Goal: Task Accomplishment & Management: Complete application form

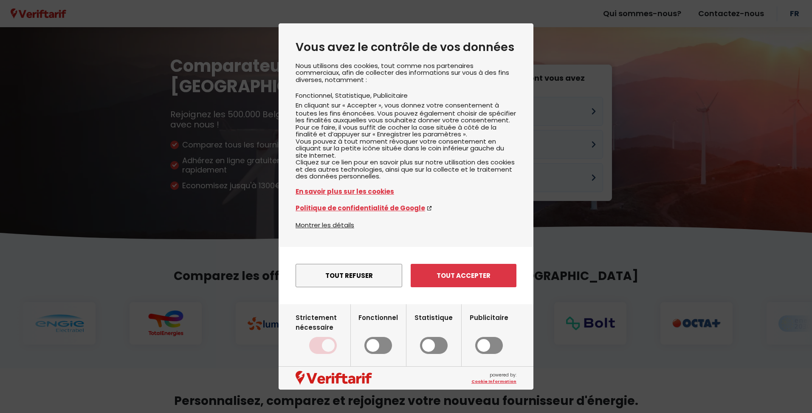
click at [430, 279] on button "Tout accepter" at bounding box center [464, 275] width 106 height 23
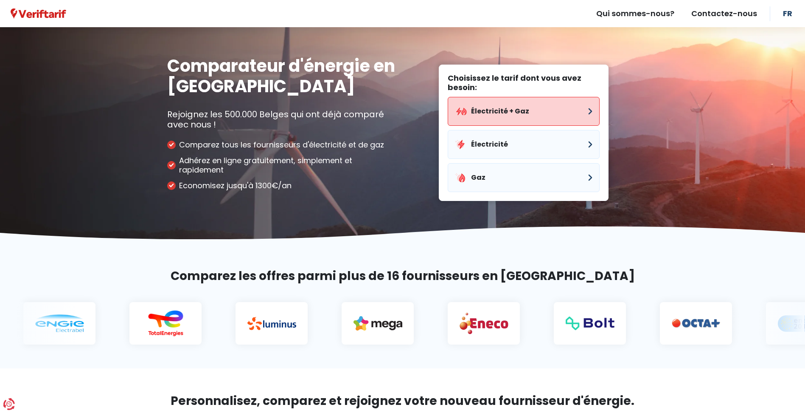
click at [474, 112] on button "Électricité + Gaz" at bounding box center [524, 111] width 152 height 29
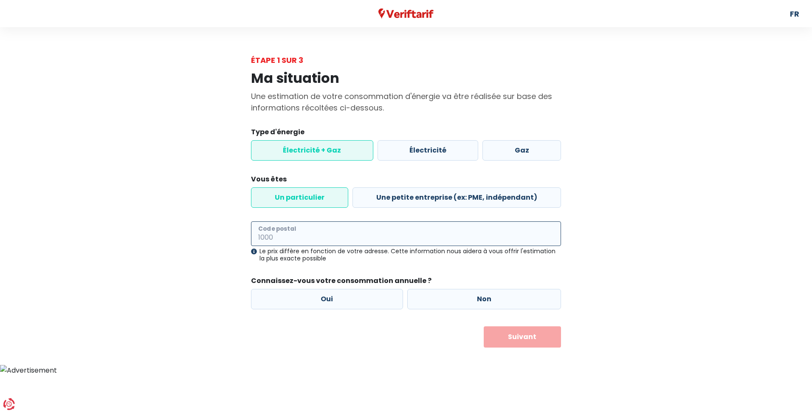
click at [377, 234] on input "Code postal" at bounding box center [406, 233] width 310 height 25
type input "1340"
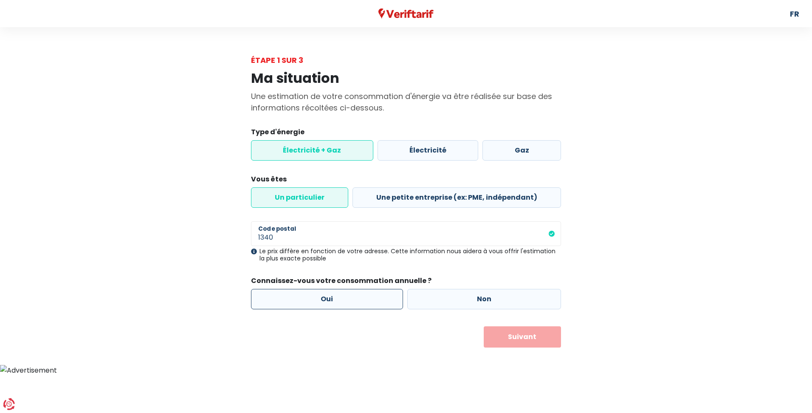
click at [368, 295] on label "Oui" at bounding box center [327, 299] width 152 height 20
click at [368, 295] on input "Oui" at bounding box center [327, 299] width 152 height 20
radio input "true"
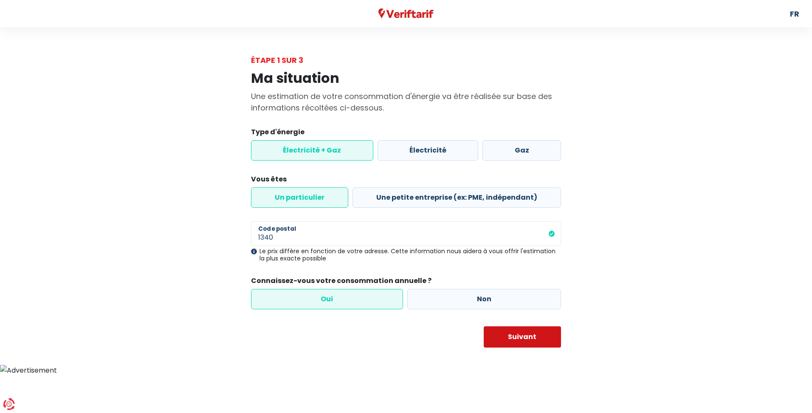
click at [529, 343] on button "Suivant" at bounding box center [523, 336] width 78 height 21
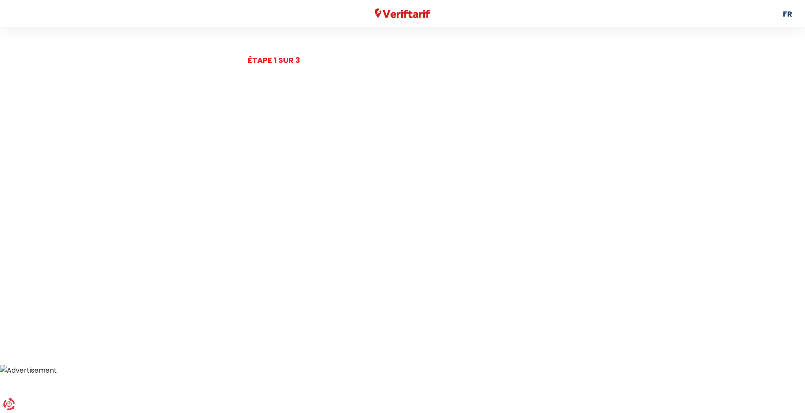
select select
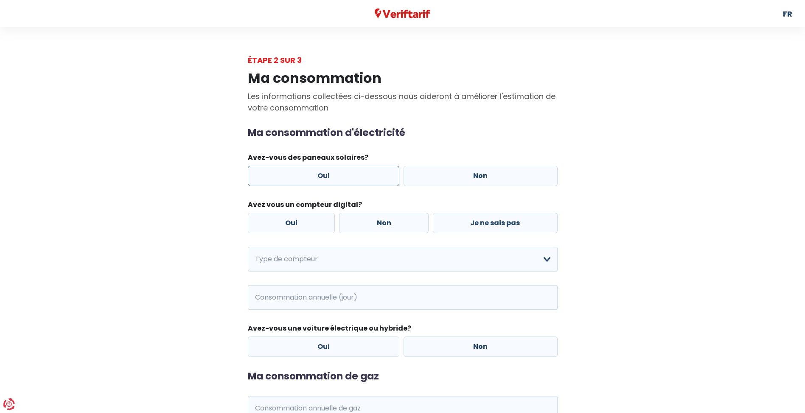
click at [361, 172] on label "Oui" at bounding box center [324, 176] width 152 height 20
click at [361, 172] on input "Oui" at bounding box center [324, 176] width 152 height 20
radio input "true"
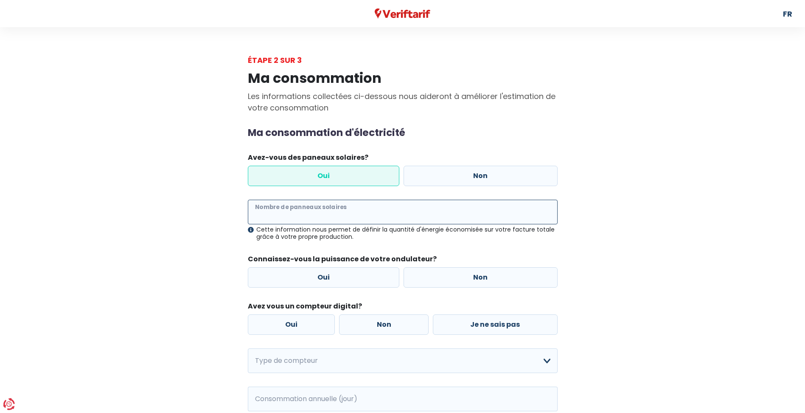
click at [310, 209] on input "Nombre de panneaux solaires" at bounding box center [403, 212] width 310 height 25
type input "16"
click at [357, 276] on label "Oui" at bounding box center [324, 277] width 152 height 20
click at [357, 276] on input "Oui" at bounding box center [324, 277] width 152 height 20
radio input "true"
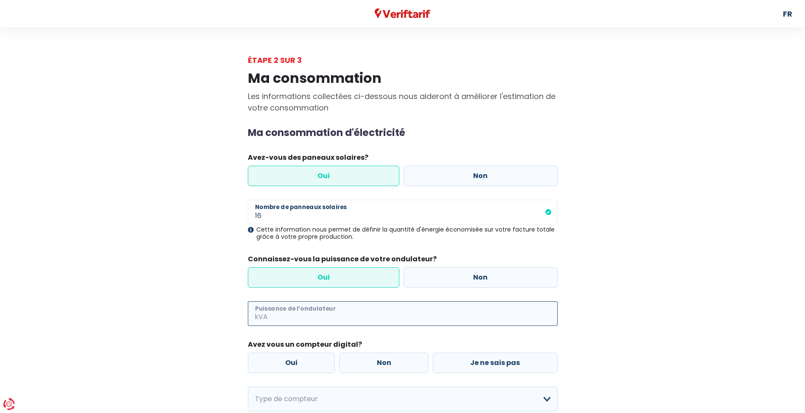
click at [340, 310] on input "Puissance de l’ondulateur" at bounding box center [414, 313] width 288 height 25
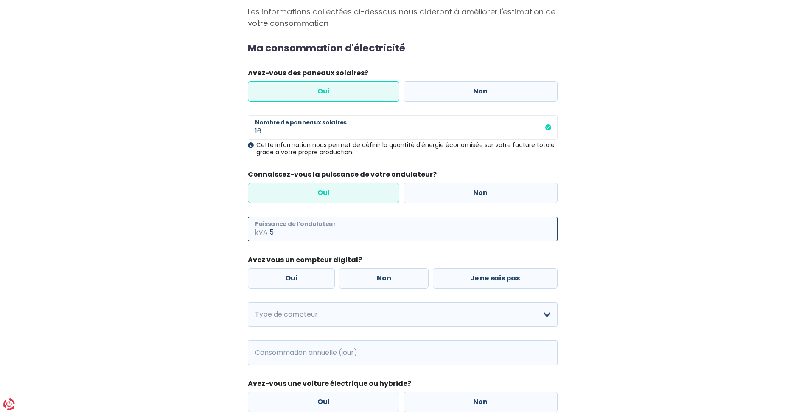
scroll to position [113, 0]
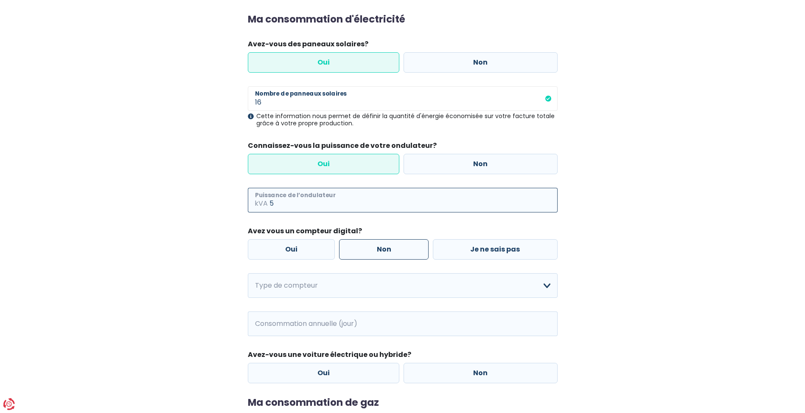
type input "5"
click at [409, 253] on label "Non" at bounding box center [384, 249] width 90 height 20
click at [409, 253] on input "Non" at bounding box center [384, 249] width 90 height 20
radio input "true"
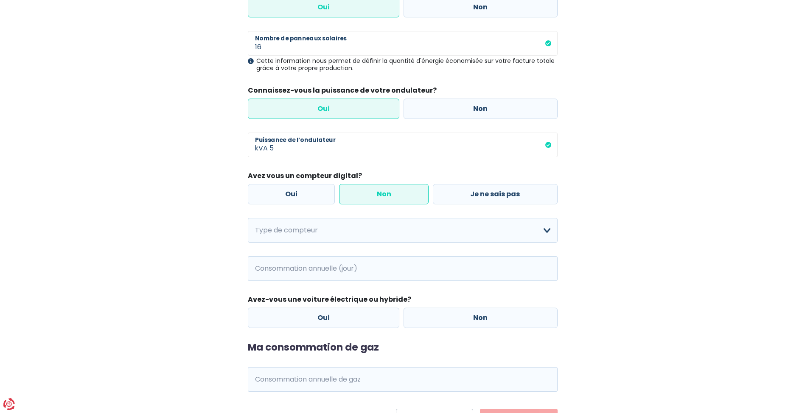
scroll to position [213, 0]
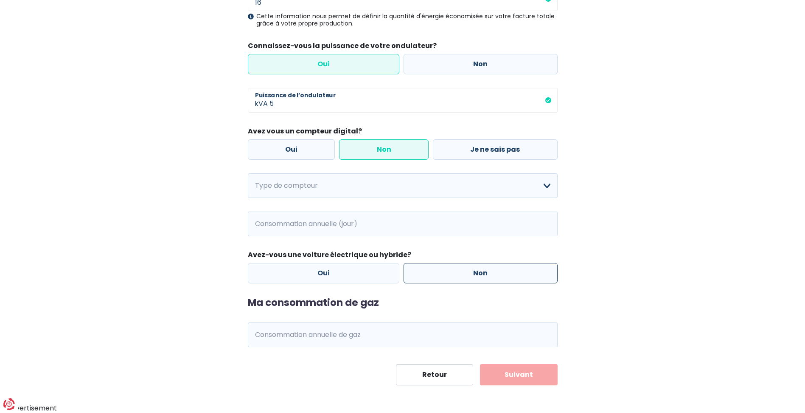
click at [443, 270] on label "Non" at bounding box center [481, 273] width 154 height 20
click at [443, 270] on input "Non" at bounding box center [481, 273] width 154 height 20
radio input "true"
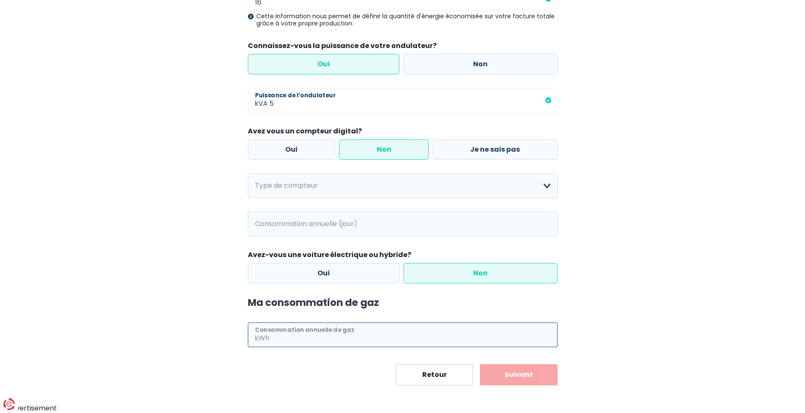
click at [345, 333] on input "Consommation annuelle de gaz" at bounding box center [414, 334] width 287 height 25
type input "22000"
click at [376, 377] on div "Retour Suivant" at bounding box center [403, 374] width 310 height 21
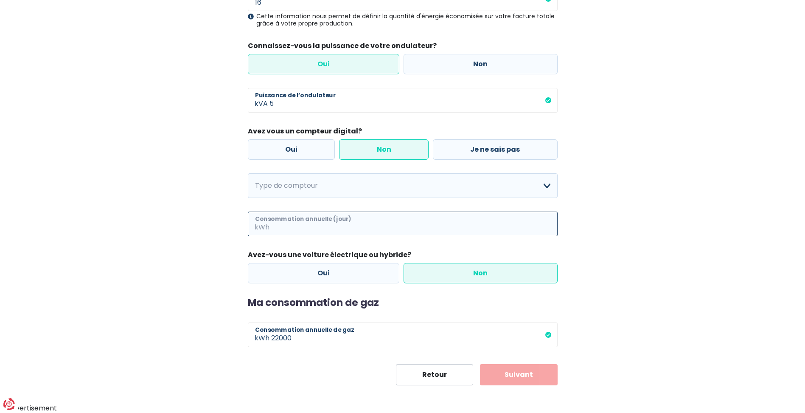
click at [304, 217] on input "Consommation annuelle (jour)" at bounding box center [414, 223] width 287 height 25
click at [588, 253] on div "Ma consommation Les informations collectées ci-dessous nous aideront à améliore…" at bounding box center [403, 119] width 484 height 532
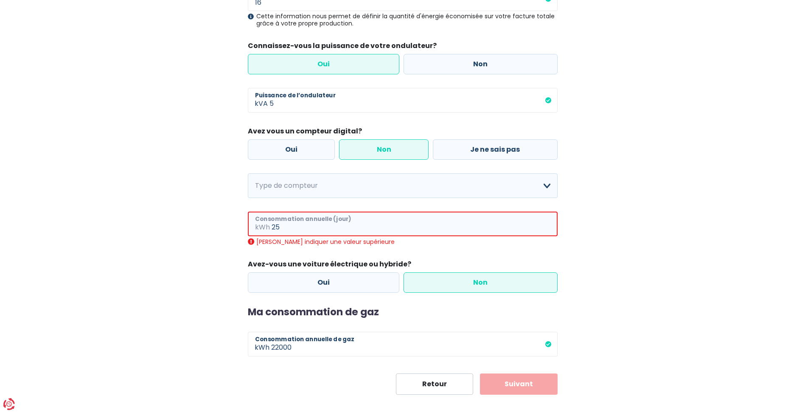
click at [317, 225] on input "25" at bounding box center [415, 223] width 286 height 25
type input "2"
type input "1"
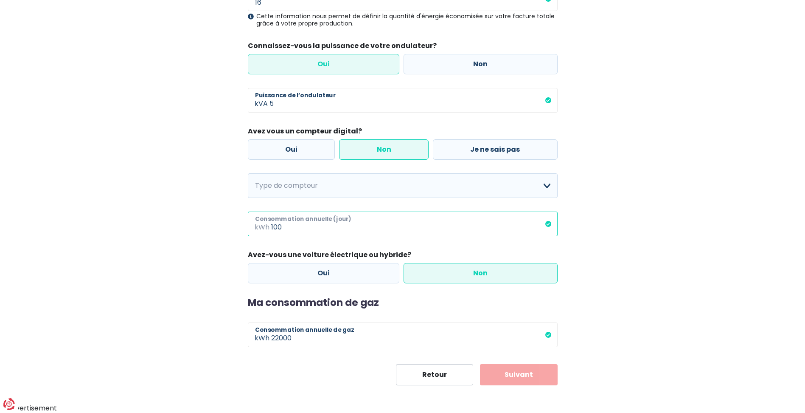
type input "100"
click at [515, 383] on button "Suivant" at bounding box center [519, 374] width 78 height 21
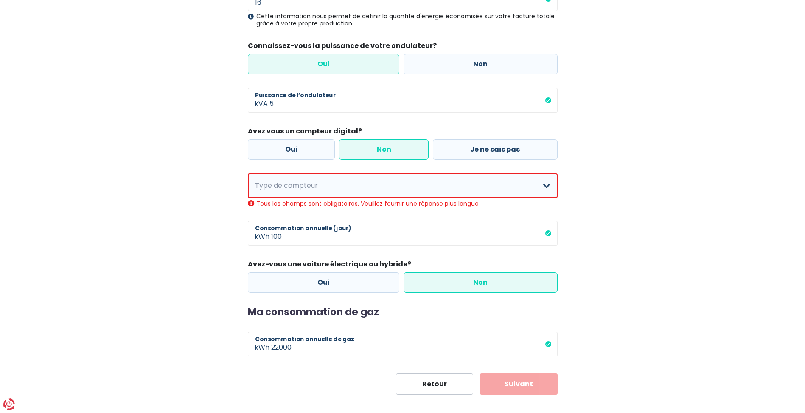
scroll to position [222, 0]
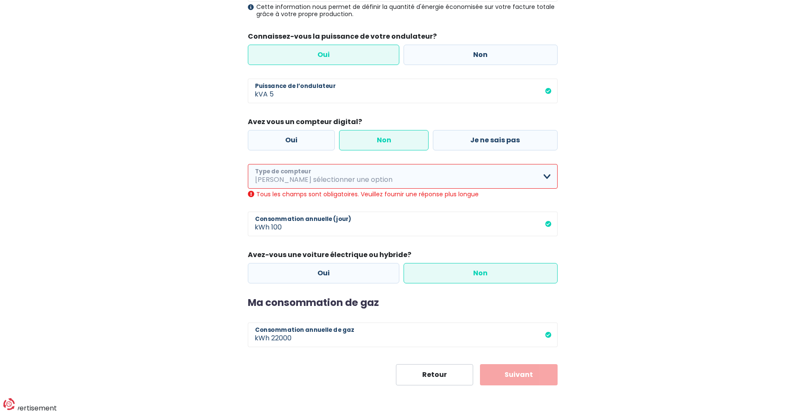
click at [355, 181] on select "Mono-horaire Bi-horaire Mono-horaire + exclusif nuit Bi-horaire + exclusif nuit…" at bounding box center [403, 176] width 310 height 25
select select "day_single_rate"
click at [248, 173] on select "Mono-horaire Bi-horaire Mono-horaire + exclusif nuit Bi-horaire + exclusif nuit…" at bounding box center [403, 176] width 310 height 25
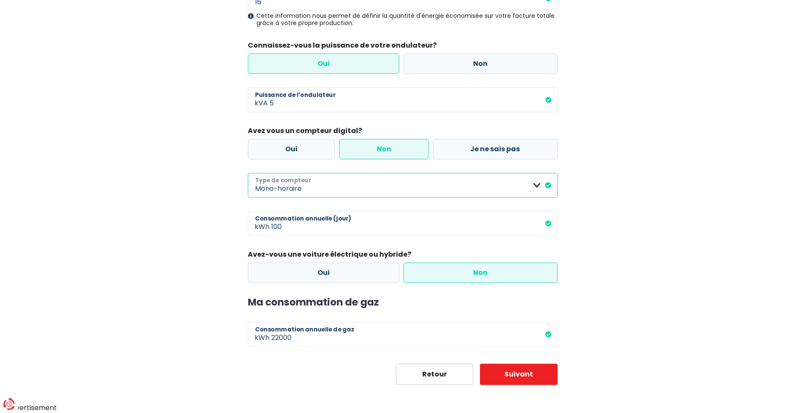
scroll to position [213, 0]
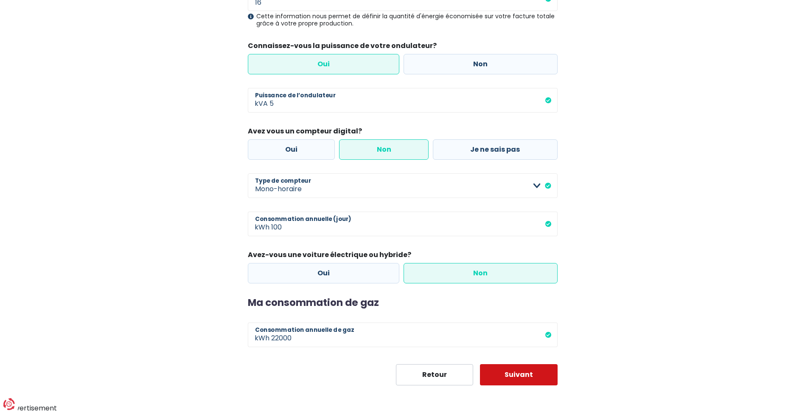
click at [551, 378] on button "Suivant" at bounding box center [519, 374] width 78 height 21
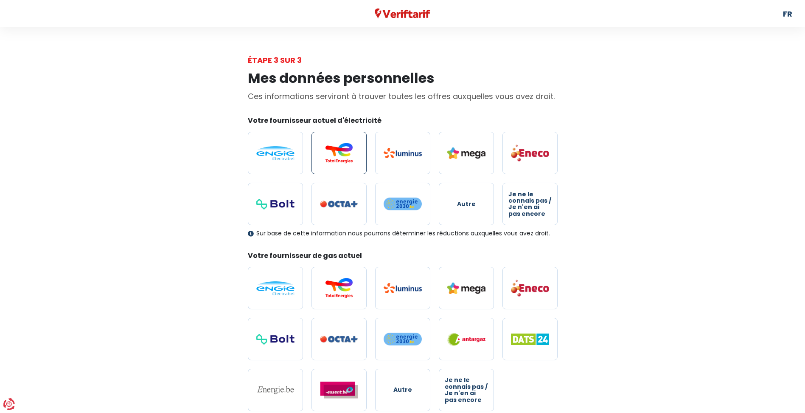
click at [349, 159] on img at bounding box center [339, 153] width 38 height 20
click at [349, 159] on input "radio" at bounding box center [339, 153] width 55 height 42
radio input "true"
click at [336, 301] on label at bounding box center [339, 288] width 55 height 42
click at [336, 301] on input "radio" at bounding box center [339, 288] width 55 height 42
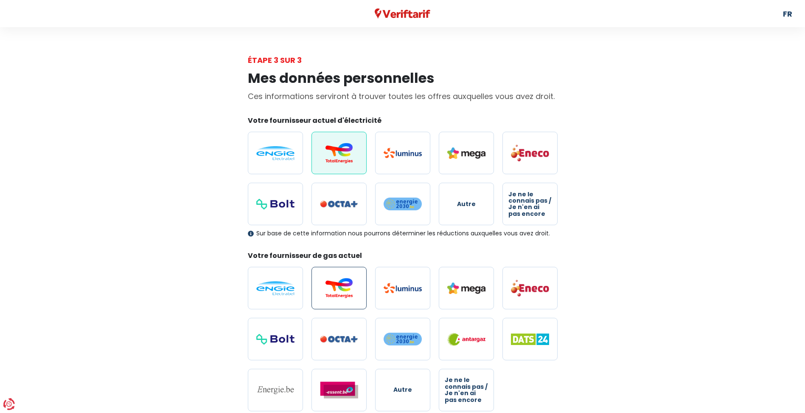
radio input "true"
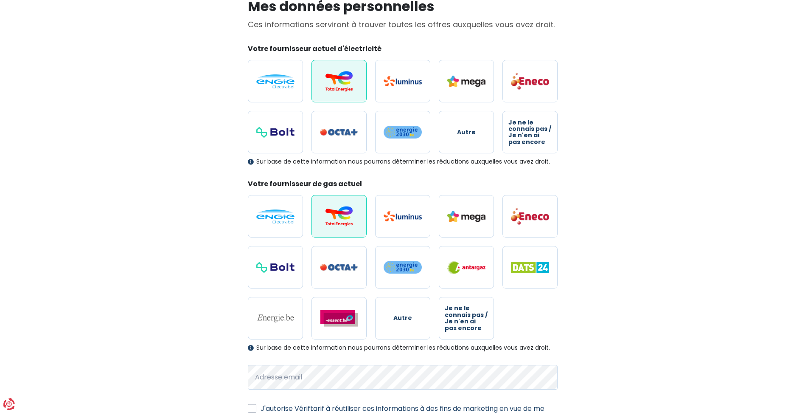
scroll to position [149, 0]
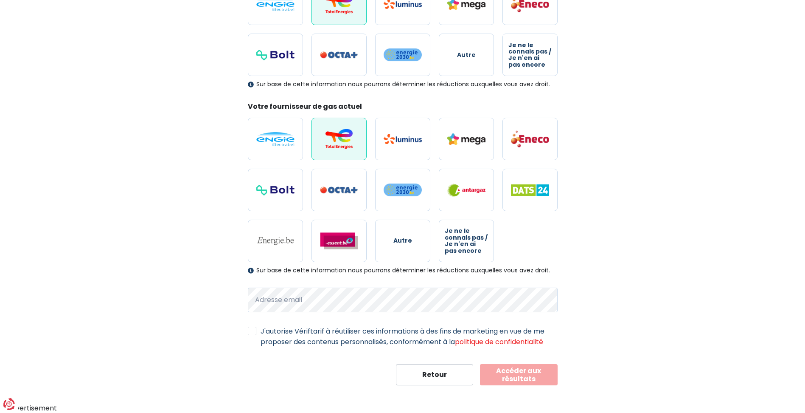
click at [261, 329] on label "J'autorise Vériftarif à réutiliser ces informations à des fins de marketing en …" at bounding box center [409, 336] width 297 height 21
click at [251, 329] on input "J'autorise Vériftarif à réutiliser ces informations à des fins de marketing en …" at bounding box center [252, 330] width 8 height 8
checkbox input "true"
click at [506, 371] on button "Accéder aux résultats" at bounding box center [519, 374] width 78 height 21
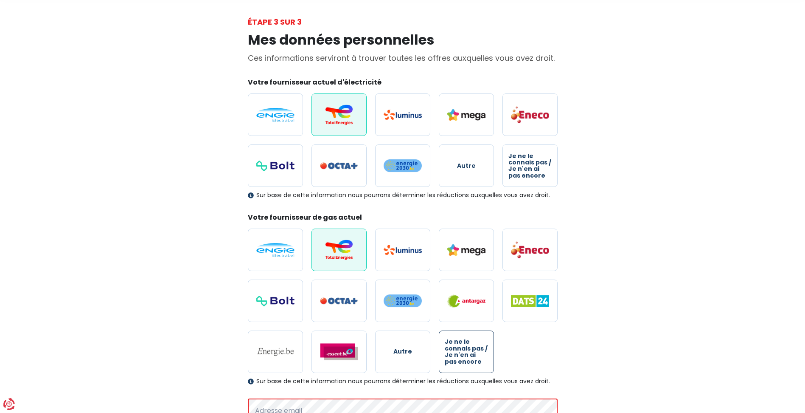
scroll to position [0, 0]
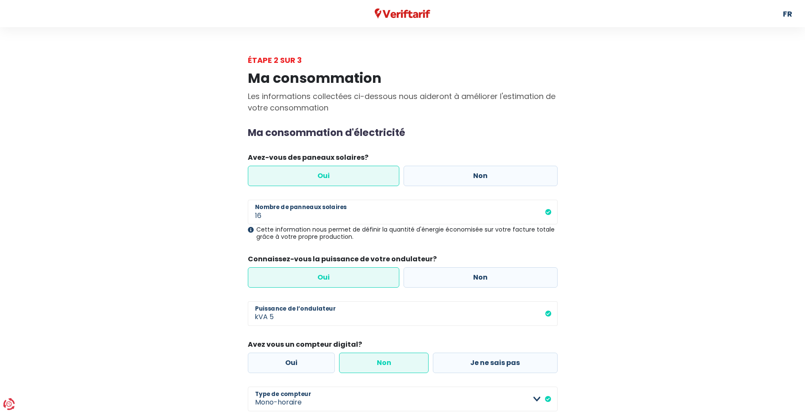
scroll to position [213, 0]
